Goal: Communication & Community: Answer question/provide support

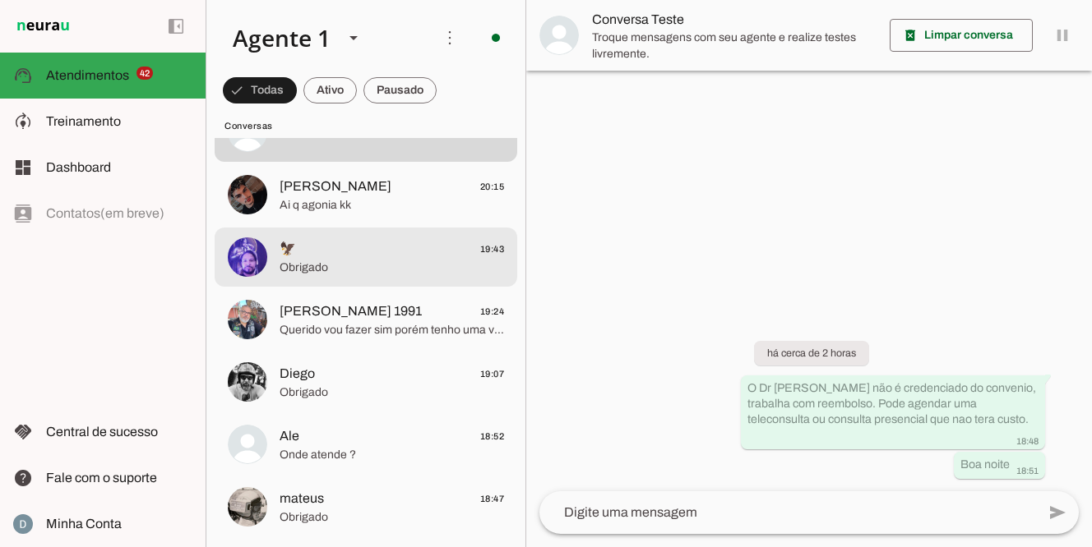
scroll to position [2730, 0]
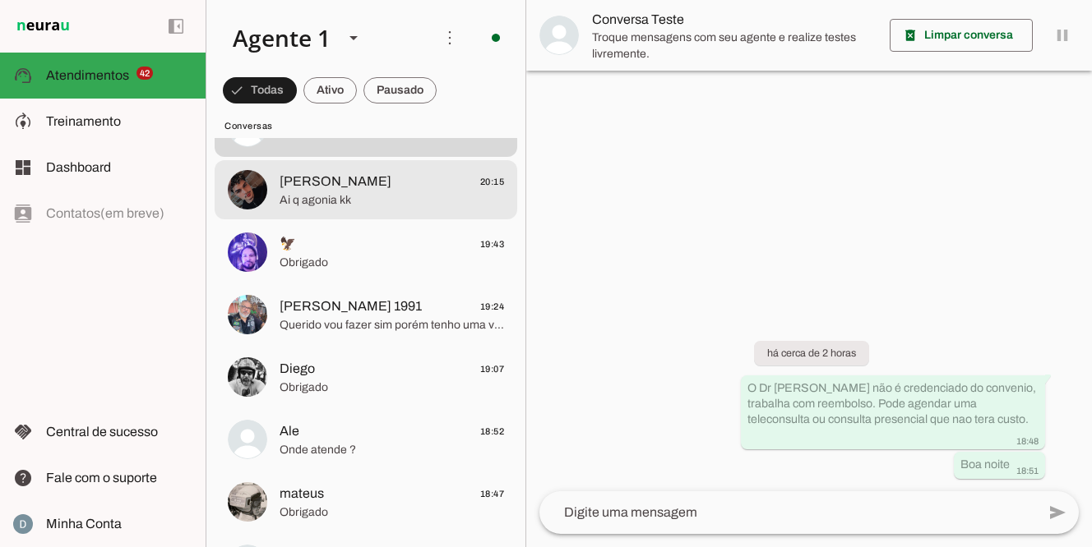
click at [368, 188] on span "ㅤ[PERSON_NAME]" at bounding box center [335, 182] width 112 height 20
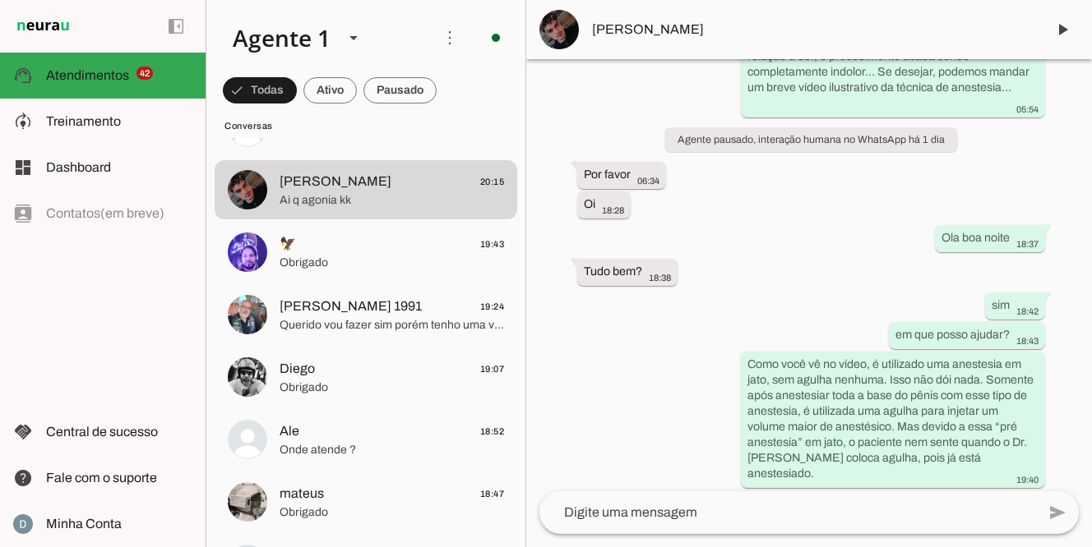
scroll to position [1358, 0]
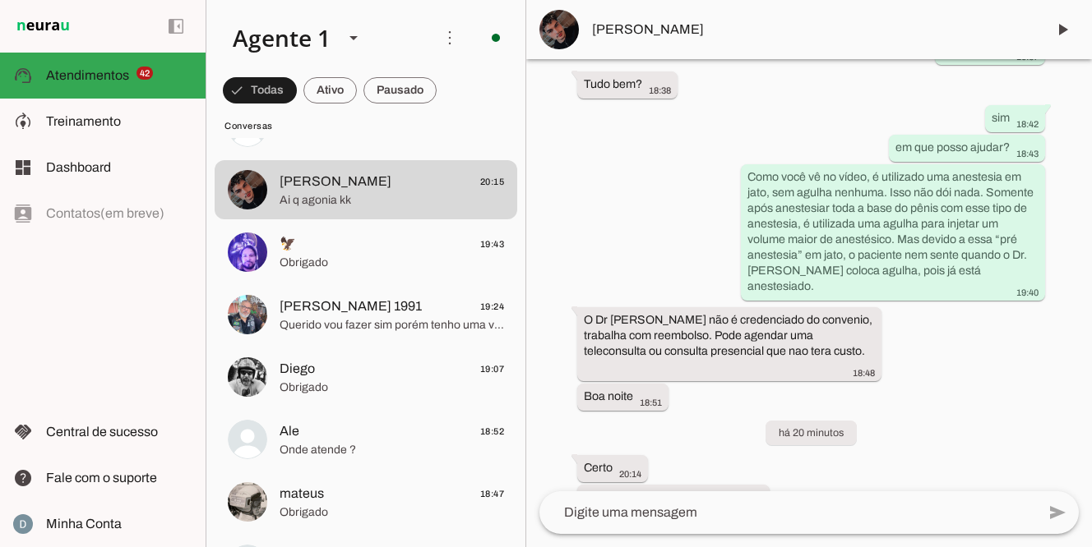
click at [689, 517] on textarea at bounding box center [787, 513] width 497 height 20
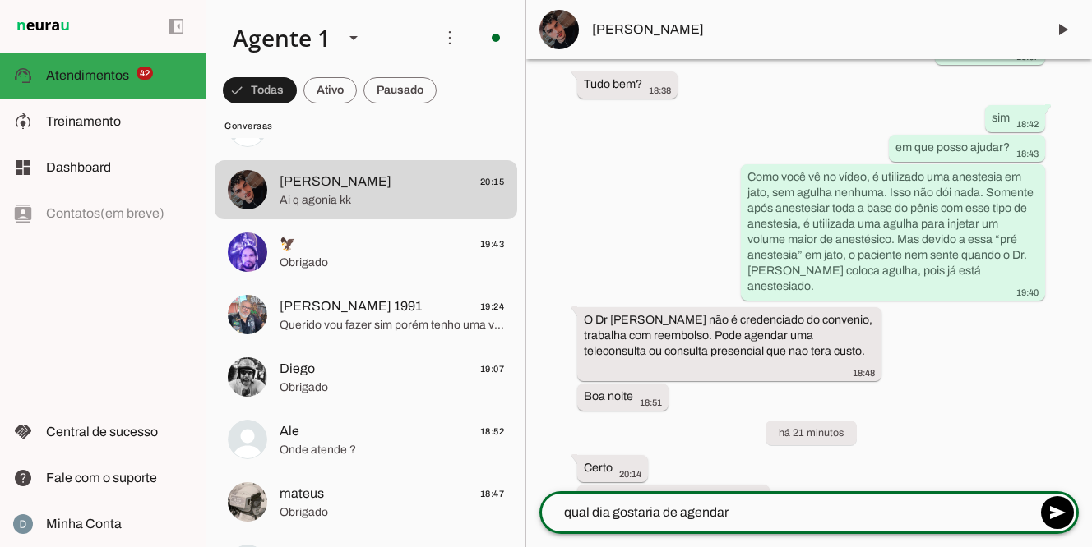
type textarea "qual dia gostaria de agendar?"
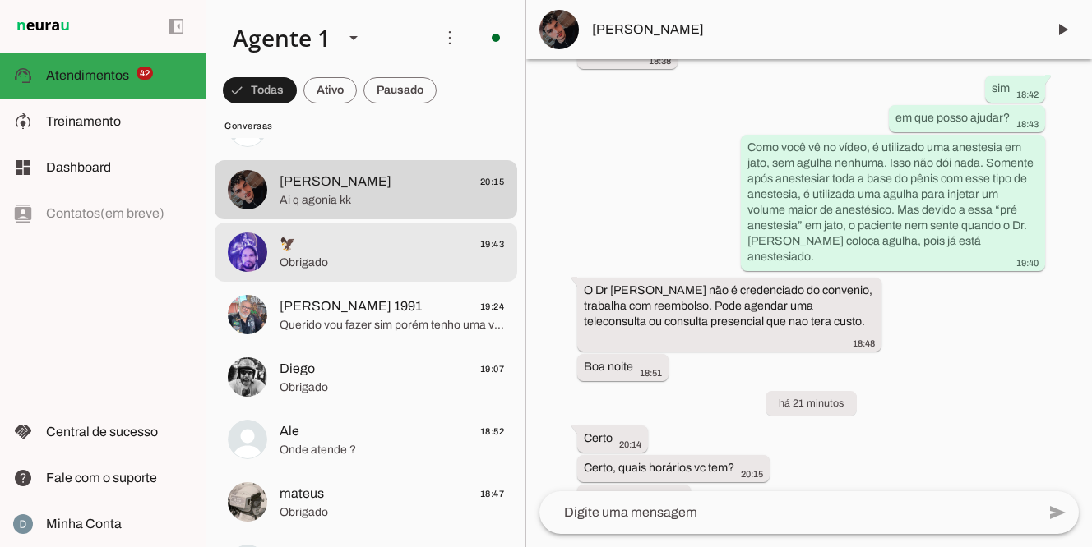
click at [369, 261] on span "Obrigado" at bounding box center [391, 263] width 224 height 16
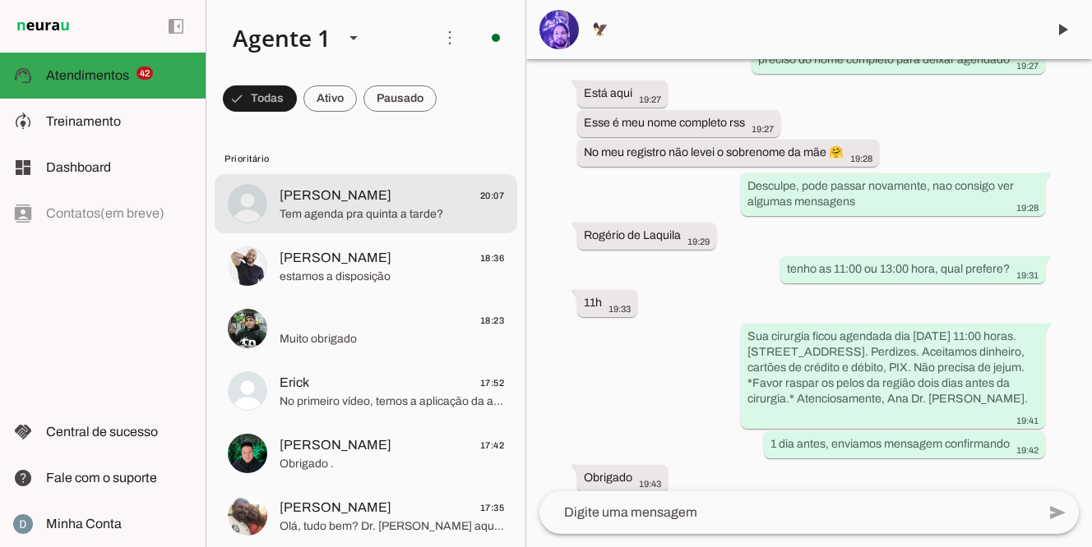
click at [368, 200] on span "[PERSON_NAME]" at bounding box center [335, 196] width 112 height 20
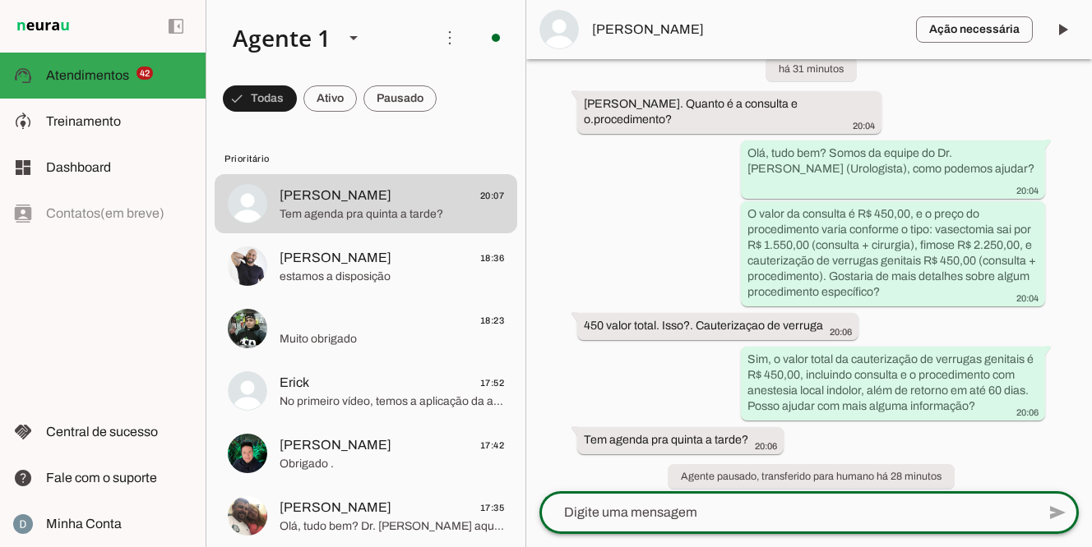
click at [594, 510] on textarea at bounding box center [787, 513] width 497 height 20
type textarea "tenho dia 04/09 as 14:00 horas, pode ser?"
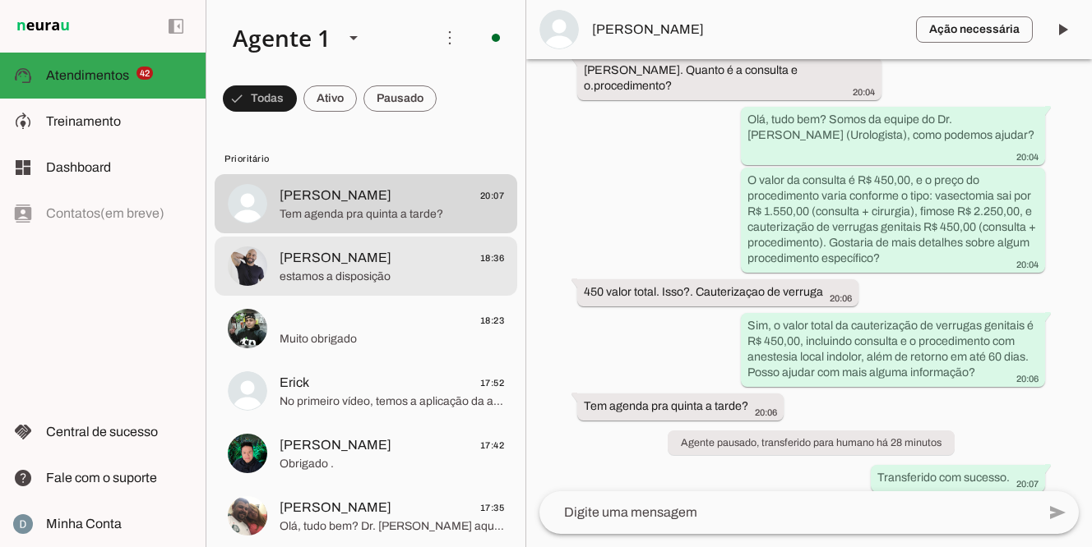
click at [311, 257] on span "[PERSON_NAME]" at bounding box center [335, 258] width 112 height 20
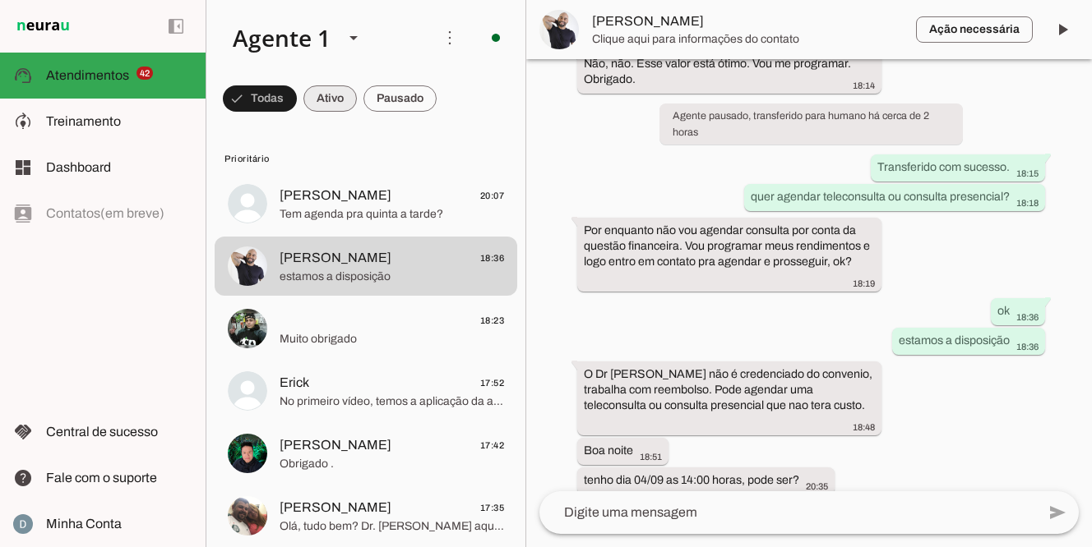
click at [297, 99] on span at bounding box center [260, 98] width 74 height 39
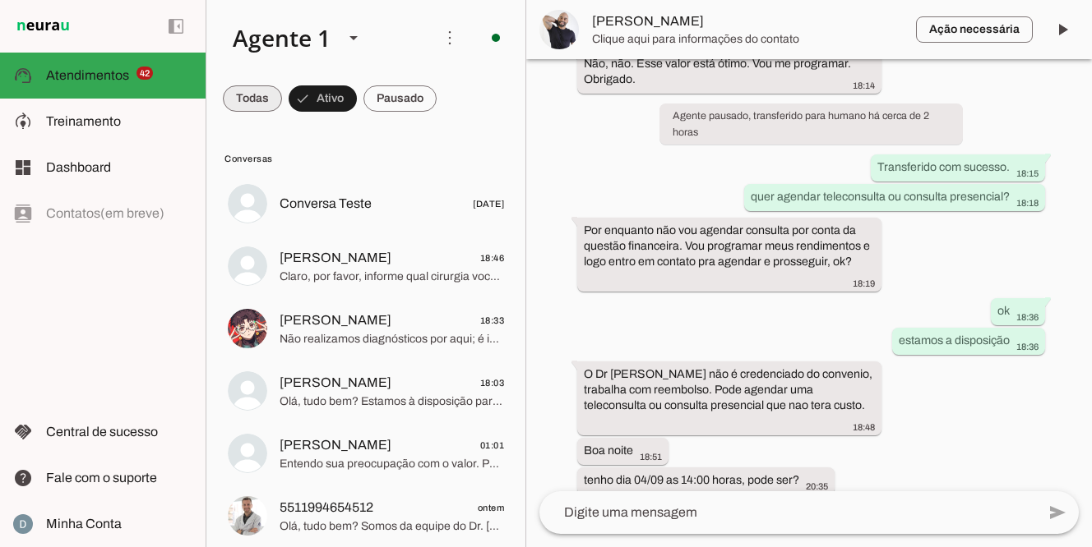
click at [261, 99] on span at bounding box center [252, 98] width 59 height 39
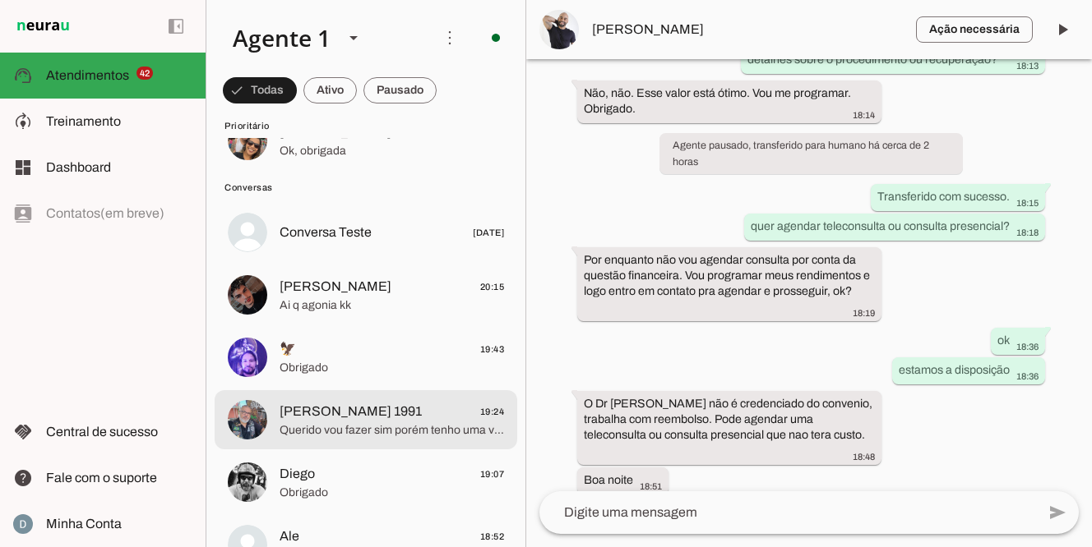
scroll to position [2615, 0]
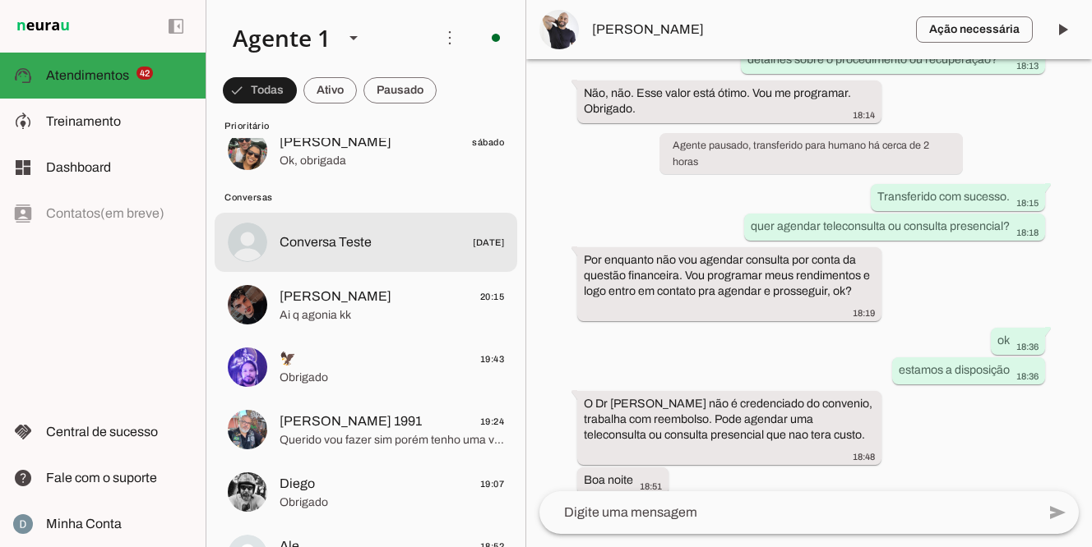
click at [424, 243] on span "Conversa Teste [DATE]" at bounding box center [391, 243] width 224 height 21
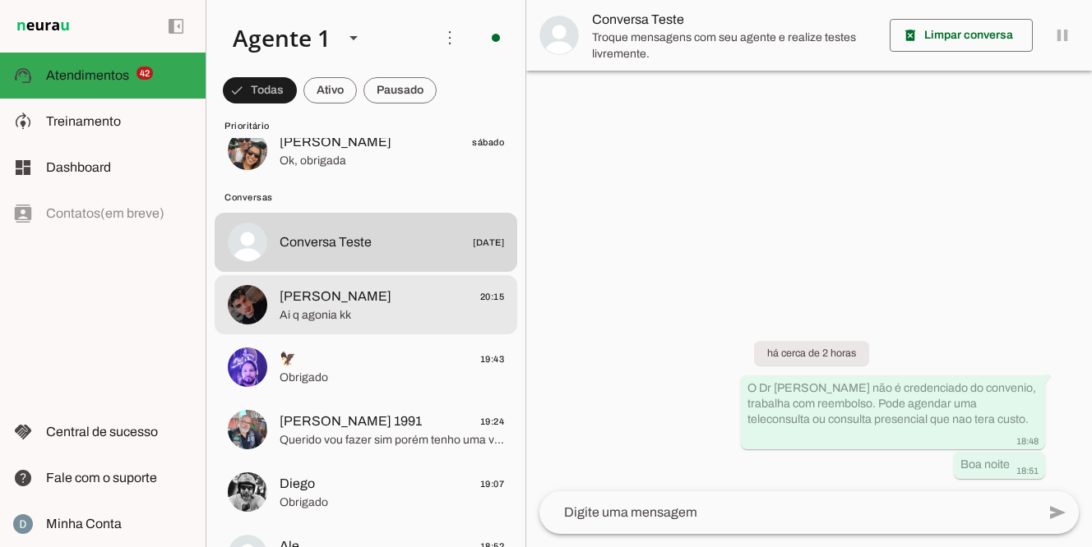
click at [369, 299] on span "ㅤ[PERSON_NAME]" at bounding box center [335, 297] width 112 height 20
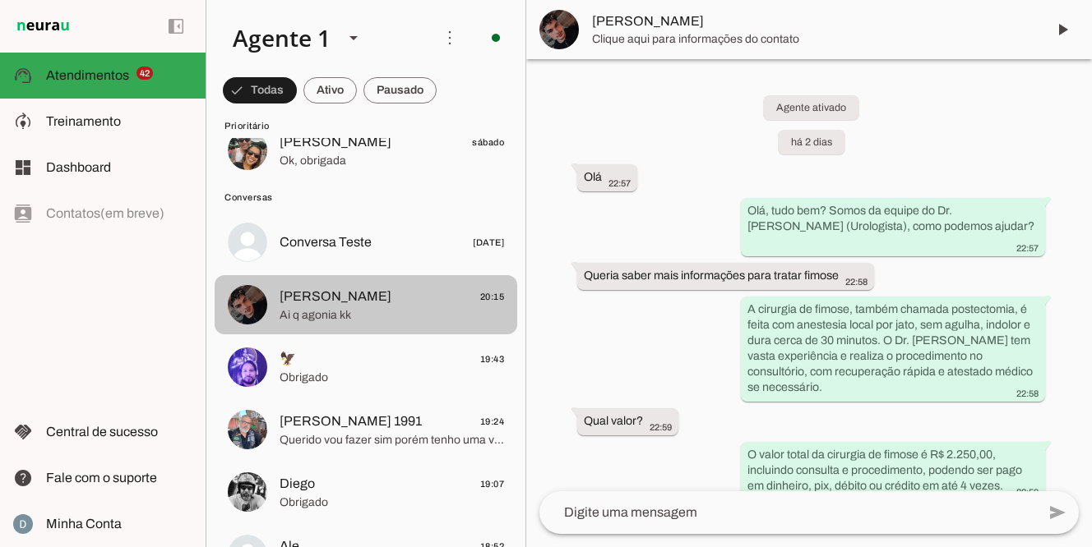
scroll to position [1392, 0]
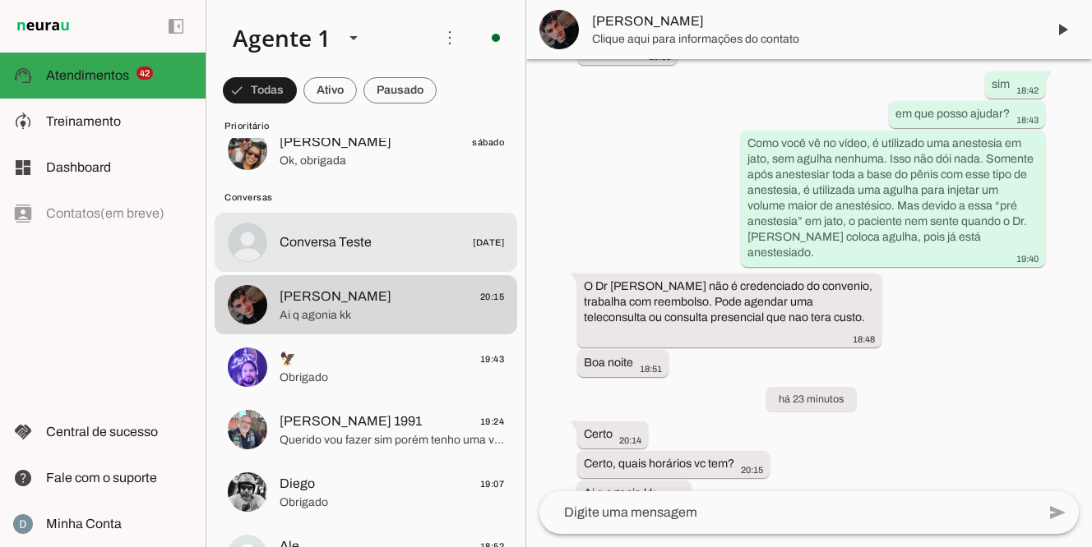
click at [367, 248] on span "Conversa Teste" at bounding box center [325, 243] width 92 height 20
